Goal: Task Accomplishment & Management: Manage account settings

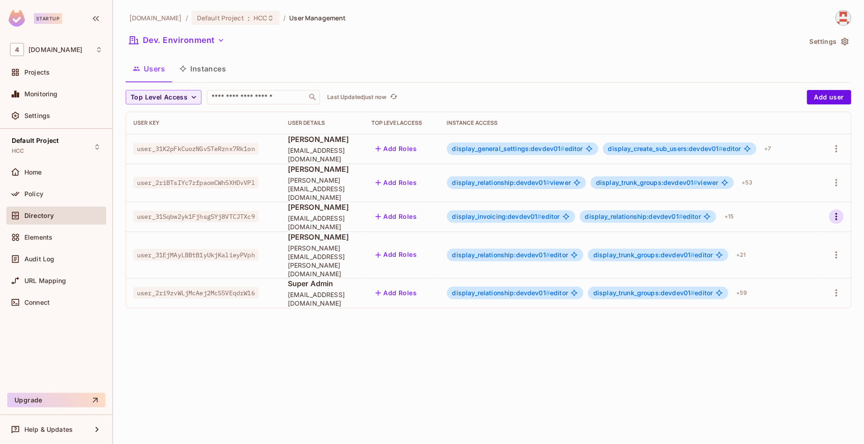
click at [837, 213] on icon "button" at bounding box center [836, 216] width 11 height 11
click at [791, 232] on div "Edit" at bounding box center [789, 229] width 12 height 9
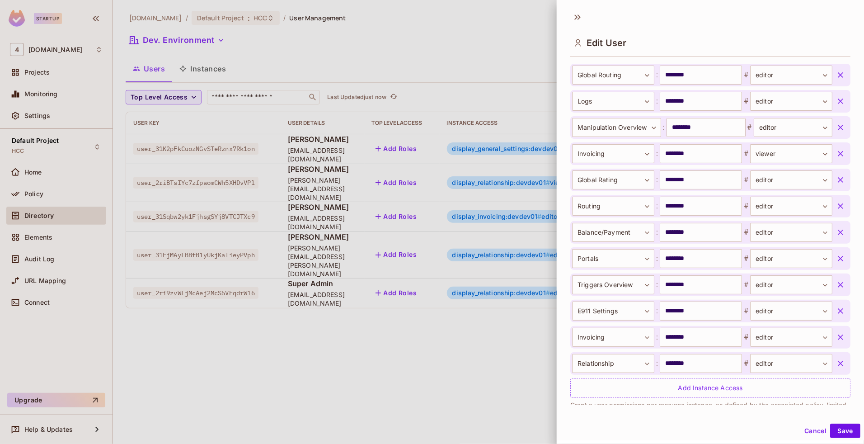
scroll to position [482, 0]
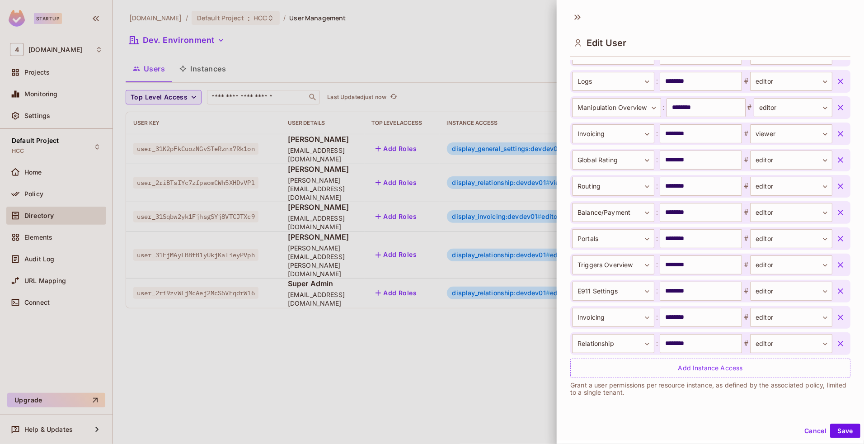
click at [838, 317] on icon "button" at bounding box center [840, 317] width 5 height 5
click at [839, 429] on button "Save" at bounding box center [845, 431] width 30 height 14
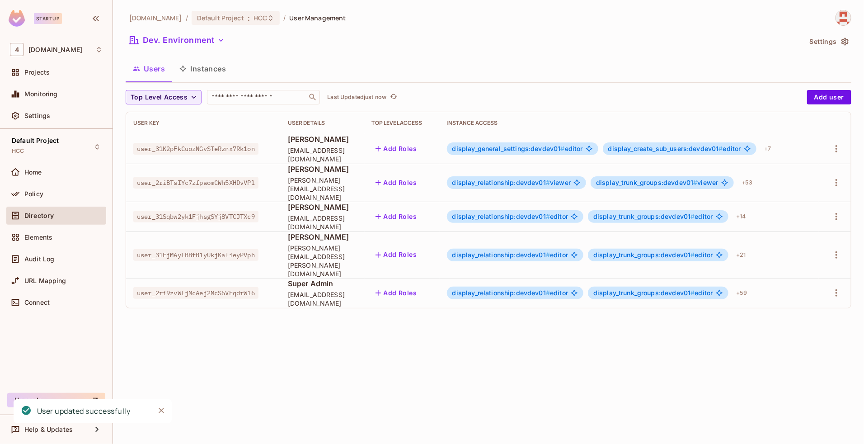
click at [617, 360] on div "[DOMAIN_NAME] / Default Project : HCC / User Management Dev. Environment Settin…" at bounding box center [488, 222] width 751 height 444
click at [540, 212] on span "display_relationship:devdev01 #" at bounding box center [501, 216] width 98 height 8
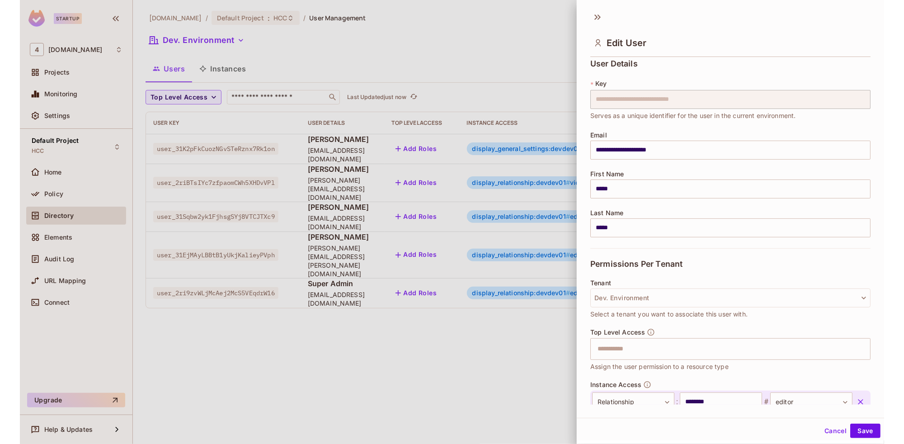
scroll to position [19, 0]
